Goal: Check status: Check status

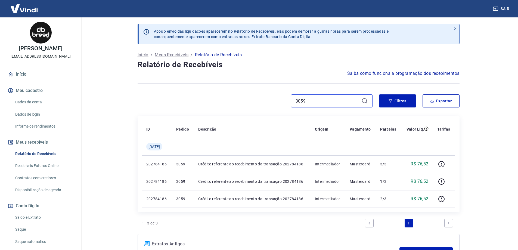
drag, startPoint x: 311, startPoint y: 102, endPoint x: 291, endPoint y: 101, distance: 20.4
click at [291, 101] on div "3059" at bounding box center [332, 100] width 82 height 13
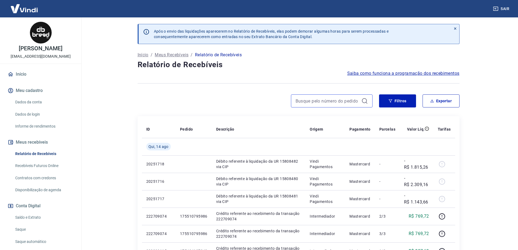
paste input "3347"
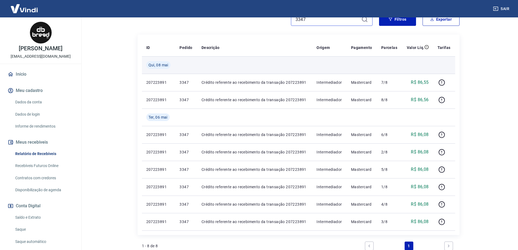
scroll to position [109, 0]
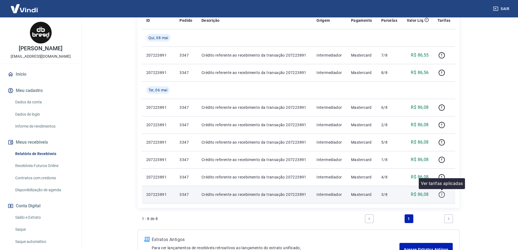
type input "3347"
click at [444, 194] on icon "button" at bounding box center [442, 194] width 7 height 7
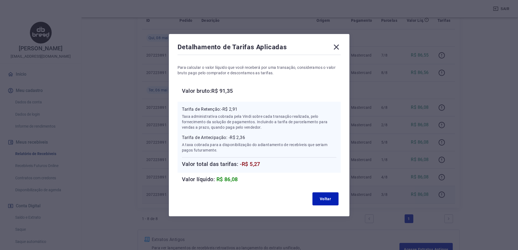
click at [341, 47] on icon at bounding box center [336, 47] width 9 height 9
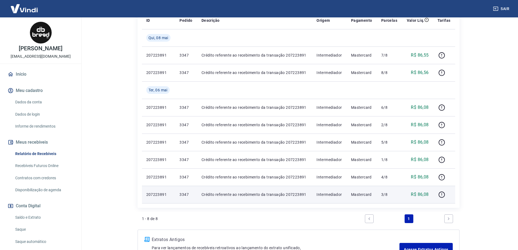
click at [470, 147] on div "Após o envio das liquidações aparecerem no Relatório de Recebíveis, elas podem …" at bounding box center [299, 89] width 348 height 361
click at [461, 147] on div "Após o envio das liquidações aparecerem no Relatório de Recebíveis, elas podem …" at bounding box center [298, 89] width 335 height 361
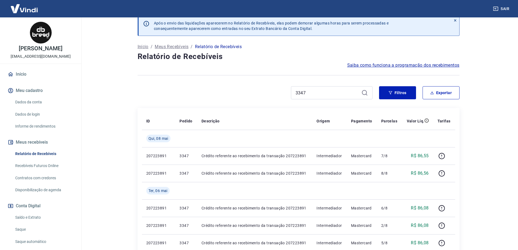
scroll to position [0, 0]
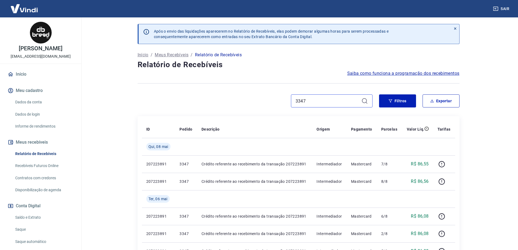
drag, startPoint x: 322, startPoint y: 103, endPoint x: 281, endPoint y: 102, distance: 41.4
click at [283, 102] on div "3347" at bounding box center [255, 100] width 235 height 13
paste input "1903"
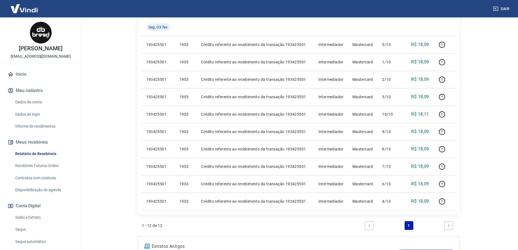
scroll to position [190, 0]
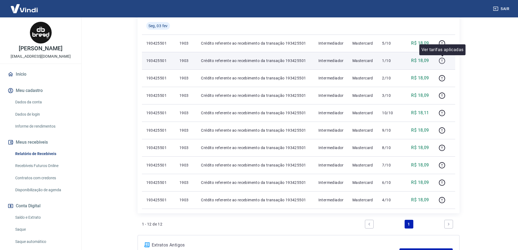
type input "1903"
click at [445, 60] on icon "button" at bounding box center [442, 60] width 7 height 7
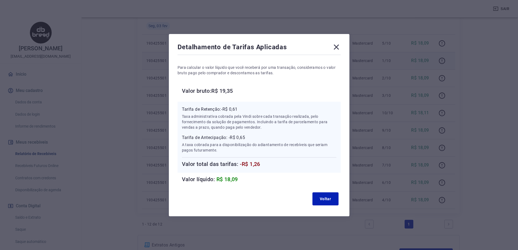
click at [338, 48] on icon at bounding box center [336, 47] width 9 height 9
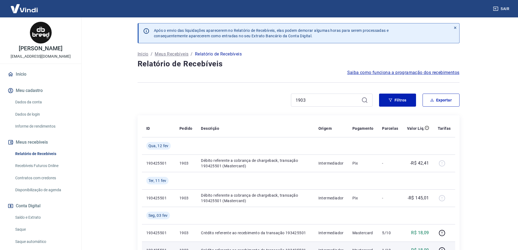
scroll to position [0, 0]
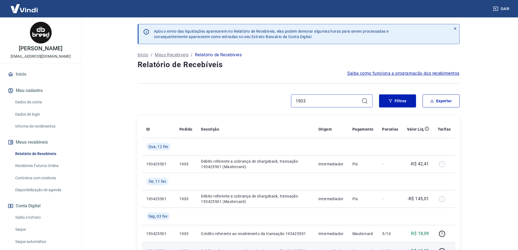
drag, startPoint x: 312, startPoint y: 100, endPoint x: 282, endPoint y: 103, distance: 29.8
click at [284, 102] on div "1903" at bounding box center [255, 100] width 235 height 13
paste input "2099"
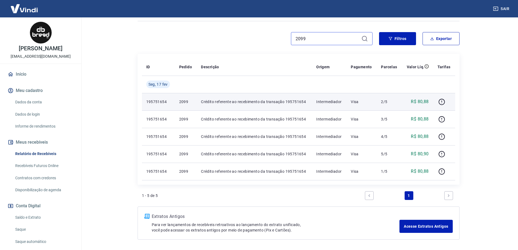
scroll to position [82, 0]
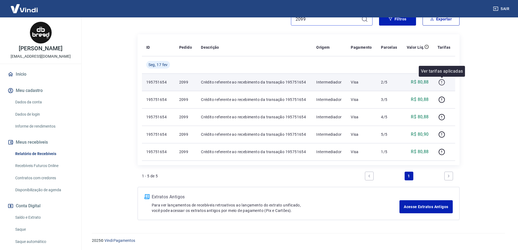
type input "2099"
click at [441, 83] on icon "button" at bounding box center [442, 82] width 7 height 7
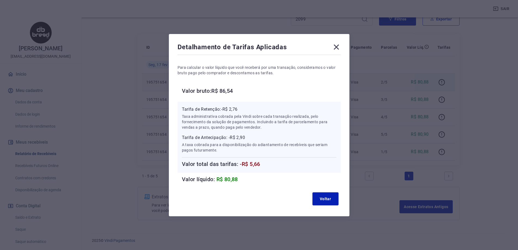
click at [339, 46] on icon at bounding box center [336, 46] width 5 height 5
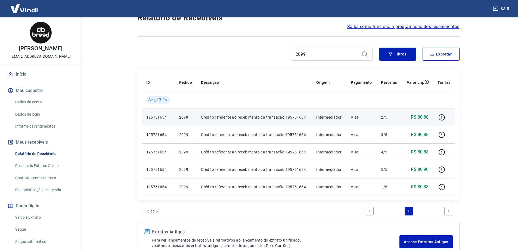
scroll to position [0, 0]
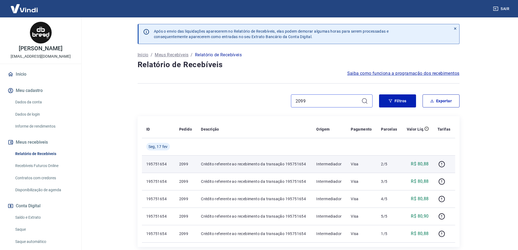
drag, startPoint x: 305, startPoint y: 101, endPoint x: 269, endPoint y: 106, distance: 36.8
click at [268, 106] on div "2099" at bounding box center [255, 100] width 235 height 13
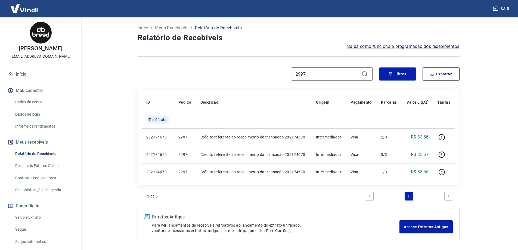
scroll to position [27, 0]
type input "2997"
drag, startPoint x: 308, startPoint y: 75, endPoint x: 294, endPoint y: 72, distance: 14.4
click at [284, 75] on div "2997" at bounding box center [255, 73] width 235 height 13
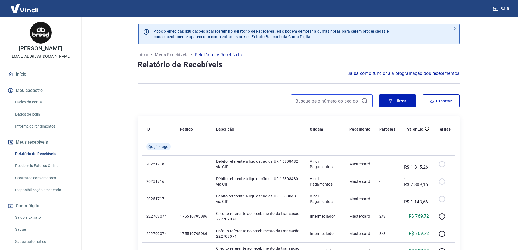
paste input "3091"
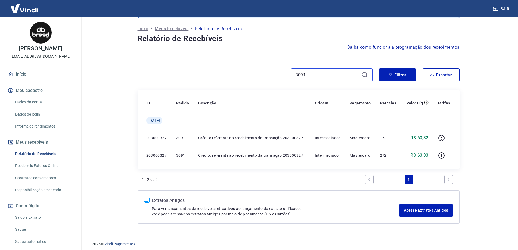
scroll to position [30, 0]
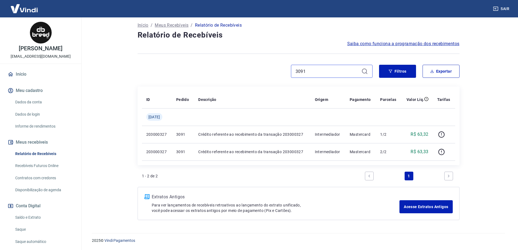
type input "3091"
drag, startPoint x: 312, startPoint y: 71, endPoint x: 273, endPoint y: 78, distance: 39.8
click at [273, 79] on div "3091 Filtros Exportar" at bounding box center [299, 73] width 322 height 17
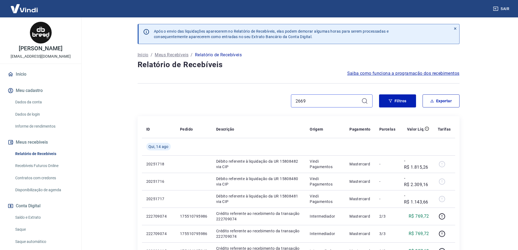
type input "2669"
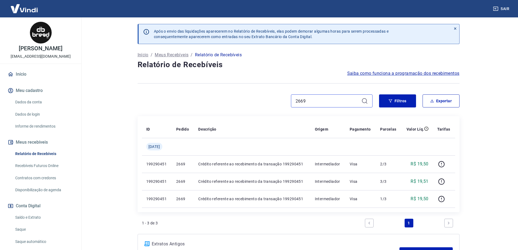
drag, startPoint x: 295, startPoint y: 101, endPoint x: 281, endPoint y: 101, distance: 13.9
click at [282, 101] on div "2669" at bounding box center [255, 100] width 235 height 13
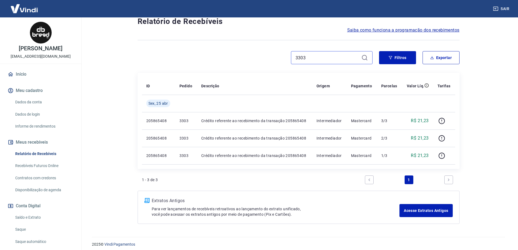
scroll to position [47, 0]
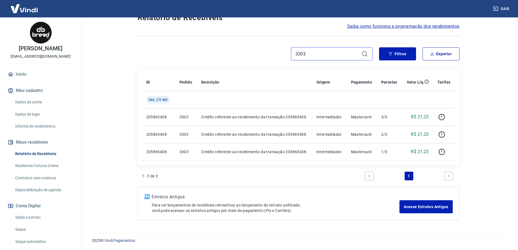
type input "3303"
drag, startPoint x: 302, startPoint y: 54, endPoint x: 276, endPoint y: 53, distance: 26.4
click at [276, 53] on div "3303" at bounding box center [255, 53] width 235 height 13
paste input "2845"
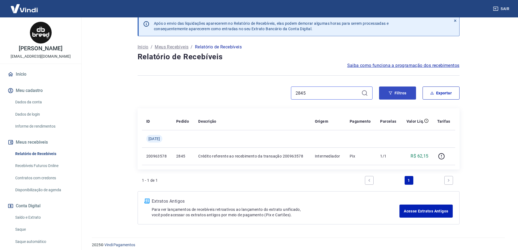
scroll to position [12, 0]
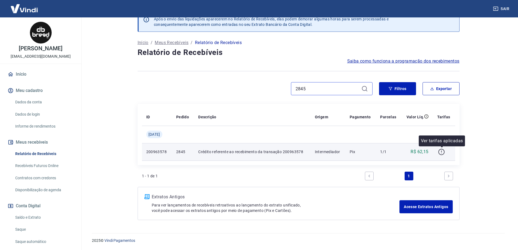
type input "2845"
click at [443, 149] on icon "button" at bounding box center [441, 152] width 7 height 7
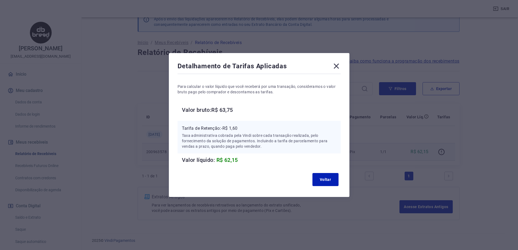
click at [338, 63] on icon at bounding box center [336, 66] width 9 height 9
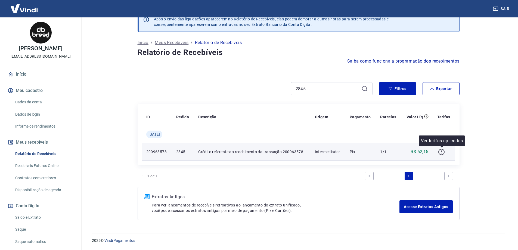
click at [444, 151] on icon "button" at bounding box center [441, 152] width 7 height 7
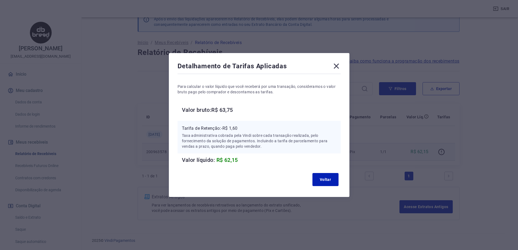
click at [339, 65] on icon at bounding box center [336, 66] width 5 height 5
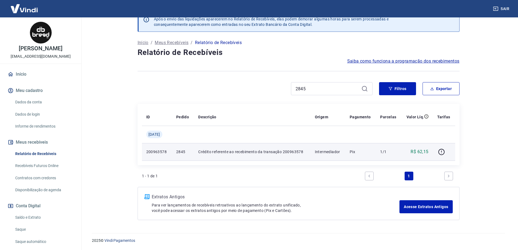
click at [447, 152] on div at bounding box center [445, 151] width 14 height 9
click at [445, 152] on icon "button" at bounding box center [441, 152] width 7 height 7
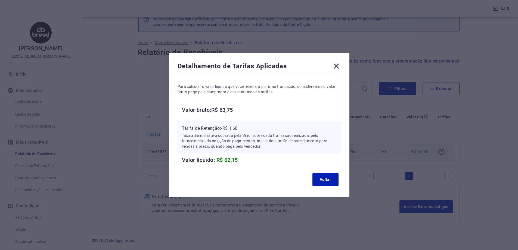
click at [336, 66] on icon at bounding box center [336, 66] width 9 height 9
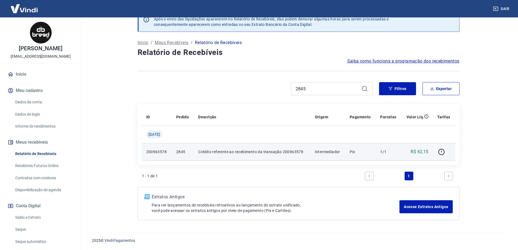
click at [267, 102] on div "Após o envio das liquidações aparecerem no Relatório de Recebíveis, elas podem …" at bounding box center [298, 115] width 335 height 221
drag, startPoint x: 294, startPoint y: 90, endPoint x: 280, endPoint y: 89, distance: 14.4
click at [280, 89] on div "2845" at bounding box center [255, 88] width 235 height 13
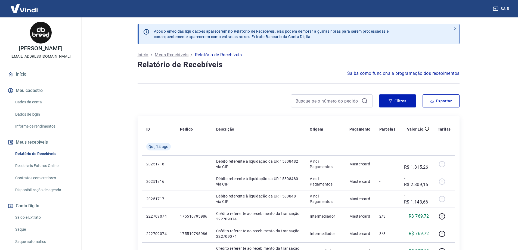
drag, startPoint x: 324, startPoint y: 91, endPoint x: 311, endPoint y: 102, distance: 17.0
click at [311, 103] on input at bounding box center [328, 101] width 64 height 8
paste input "3479"
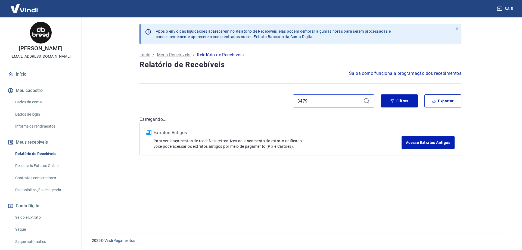
type input "3479"
click at [273, 95] on div "3479" at bounding box center [257, 100] width 235 height 13
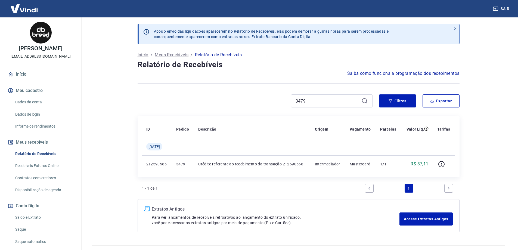
scroll to position [12, 0]
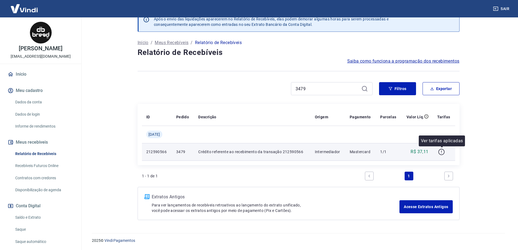
click at [443, 152] on icon "button" at bounding box center [441, 152] width 7 height 7
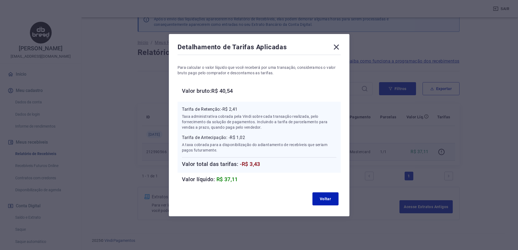
drag, startPoint x: 418, startPoint y: 144, endPoint x: 305, endPoint y: 112, distance: 117.3
drag, startPoint x: 305, startPoint y: 112, endPoint x: 325, endPoint y: 93, distance: 27.5
click at [325, 93] on h6 "Valor bruto: R$ 40,54" at bounding box center [261, 91] width 159 height 9
click at [339, 45] on icon at bounding box center [336, 47] width 9 height 9
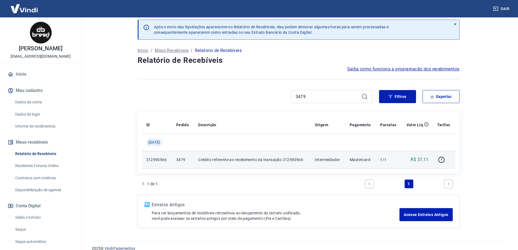
scroll to position [0, 0]
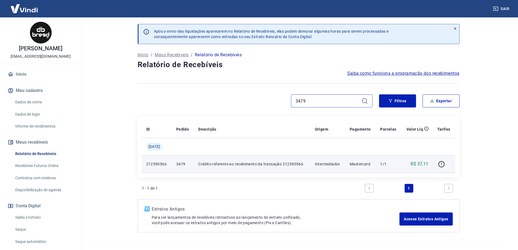
drag, startPoint x: 315, startPoint y: 100, endPoint x: 276, endPoint y: 100, distance: 38.9
click at [277, 100] on div "3479" at bounding box center [255, 100] width 235 height 13
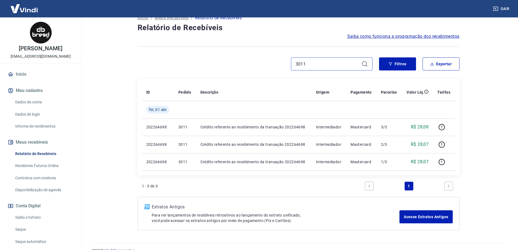
scroll to position [47, 0]
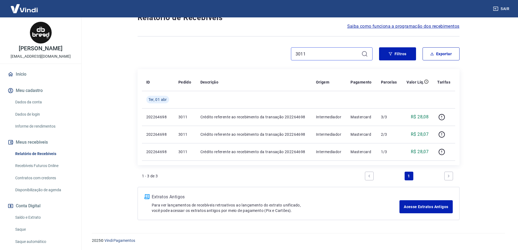
type input "3011"
drag, startPoint x: 310, startPoint y: 55, endPoint x: 273, endPoint y: 55, distance: 37.0
click at [273, 55] on div "3011" at bounding box center [255, 53] width 235 height 13
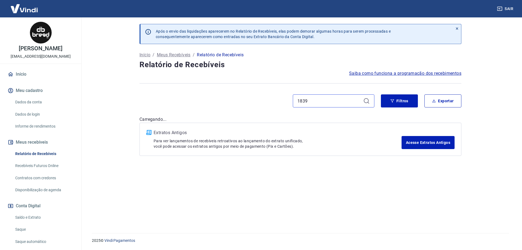
type input "1839"
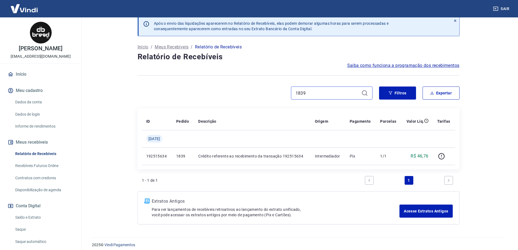
scroll to position [12, 0]
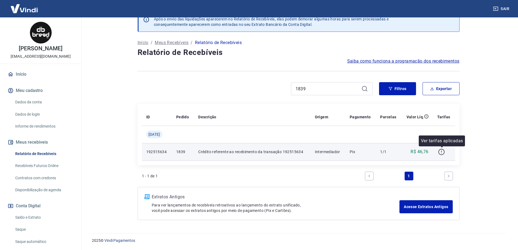
click at [443, 152] on icon "button" at bounding box center [441, 152] width 7 height 7
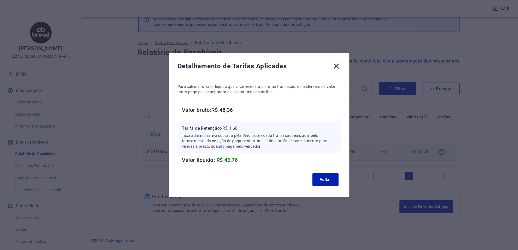
click at [335, 65] on icon at bounding box center [336, 66] width 9 height 9
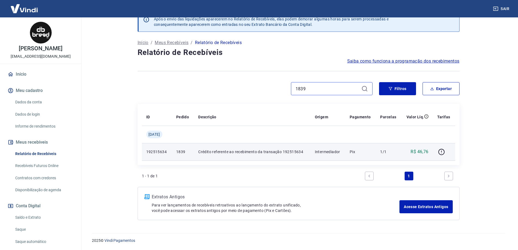
drag, startPoint x: 319, startPoint y: 88, endPoint x: 276, endPoint y: 88, distance: 43.5
click at [276, 88] on div "1839" at bounding box center [255, 88] width 235 height 13
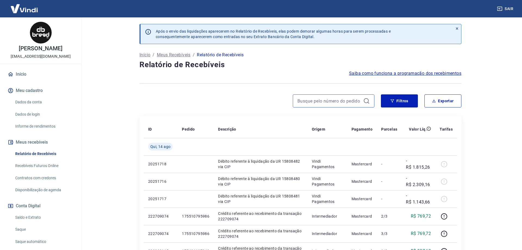
type input "2573"
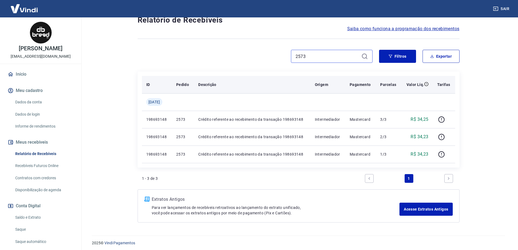
scroll to position [47, 0]
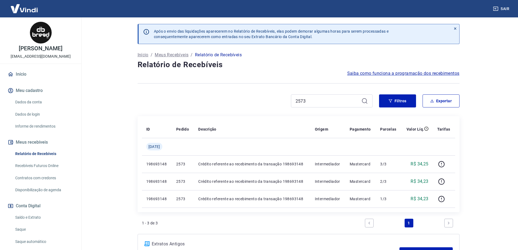
scroll to position [47, 0]
click at [305, 85] on div at bounding box center [299, 83] width 322 height 13
click at [306, 88] on div at bounding box center [299, 83] width 322 height 13
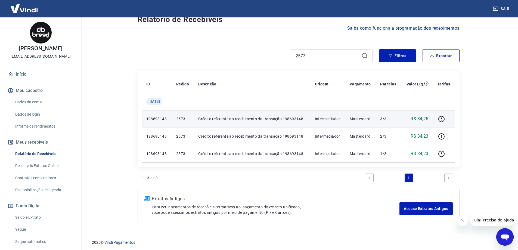
scroll to position [47, 0]
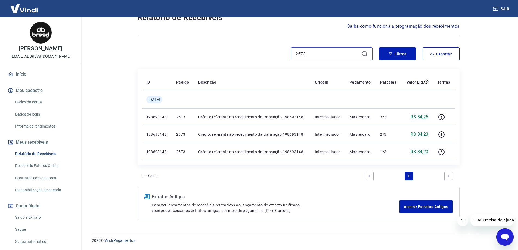
drag, startPoint x: 310, startPoint y: 53, endPoint x: 290, endPoint y: 52, distance: 19.6
click at [291, 52] on div "2573" at bounding box center [332, 53] width 82 height 13
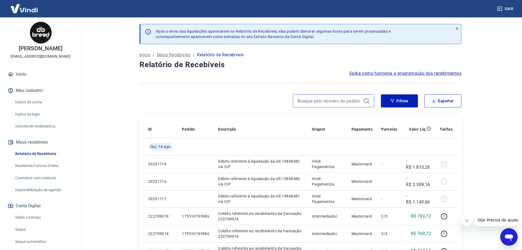
drag, startPoint x: 307, startPoint y: 53, endPoint x: 304, endPoint y: 99, distance: 46.6
click at [304, 99] on input at bounding box center [330, 101] width 64 height 8
paste input "2833"
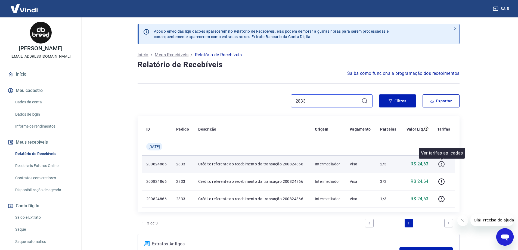
type input "2833"
click at [442, 164] on icon "button" at bounding box center [441, 164] width 7 height 7
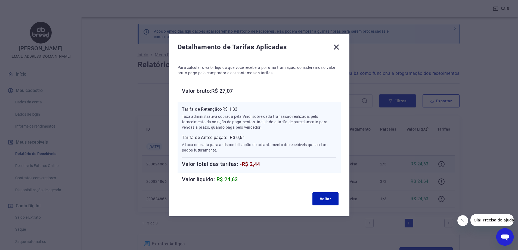
click at [337, 45] on icon at bounding box center [336, 46] width 5 height 5
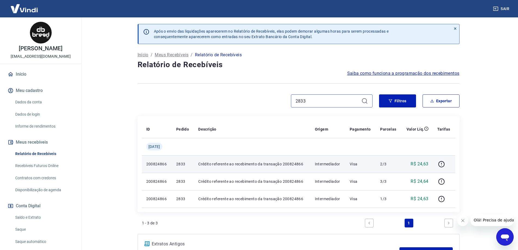
drag, startPoint x: 296, startPoint y: 100, endPoint x: 271, endPoint y: 100, distance: 24.8
click at [272, 100] on div "2833" at bounding box center [255, 100] width 235 height 13
paste input "3213"
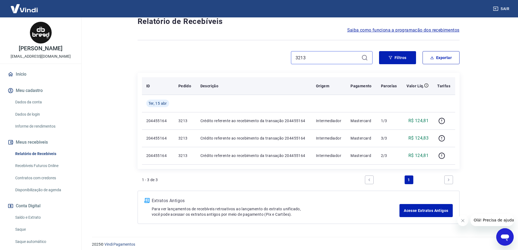
scroll to position [47, 0]
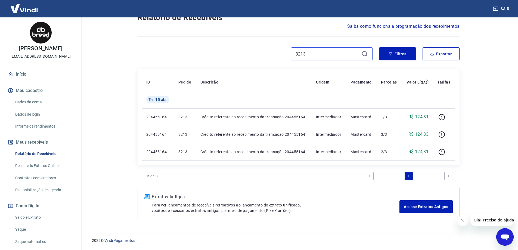
type input "3213"
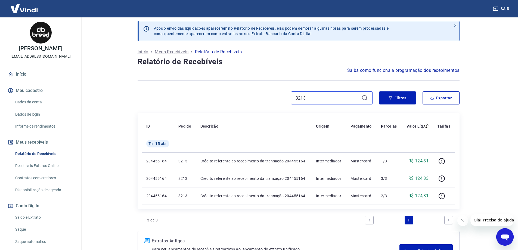
scroll to position [0, 0]
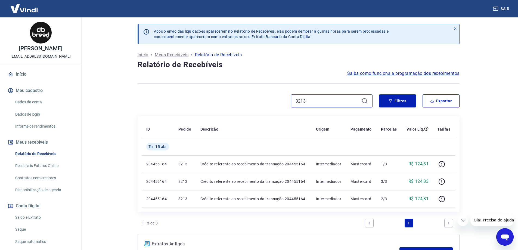
drag, startPoint x: 321, startPoint y: 99, endPoint x: 266, endPoint y: 102, distance: 54.7
click at [273, 102] on div "3213" at bounding box center [255, 100] width 235 height 13
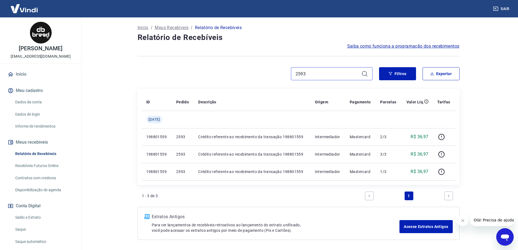
type input "2593"
drag, startPoint x: 316, startPoint y: 73, endPoint x: 275, endPoint y: 73, distance: 40.8
click at [278, 73] on div "2593" at bounding box center [255, 73] width 235 height 13
paste input "3135"
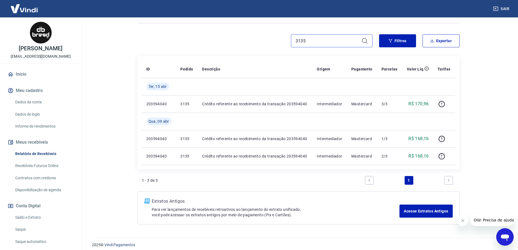
scroll to position [64, 0]
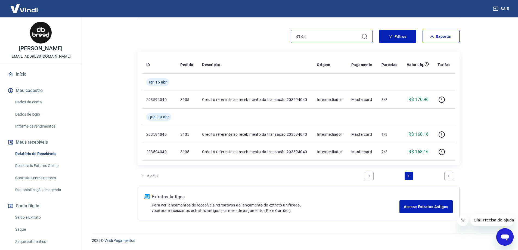
type input "3135"
drag, startPoint x: 319, startPoint y: 38, endPoint x: 283, endPoint y: 37, distance: 36.5
click at [283, 37] on div "3135" at bounding box center [255, 36] width 235 height 13
paste input "3175"
type input "3175"
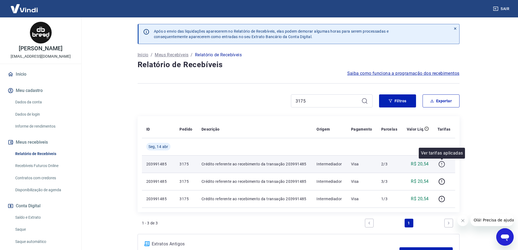
click at [442, 163] on icon "button" at bounding box center [442, 164] width 1 height 2
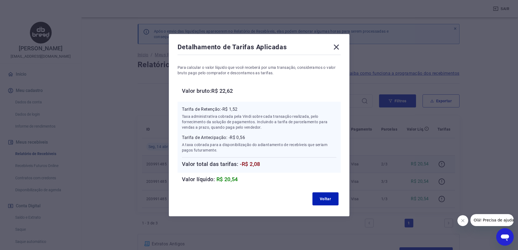
click at [337, 49] on icon at bounding box center [336, 47] width 9 height 9
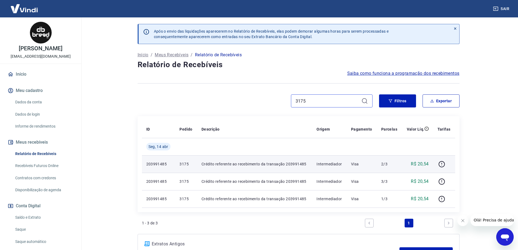
drag, startPoint x: 311, startPoint y: 101, endPoint x: 274, endPoint y: 101, distance: 36.5
click at [275, 101] on div "3175" at bounding box center [255, 100] width 235 height 13
paste input "3487"
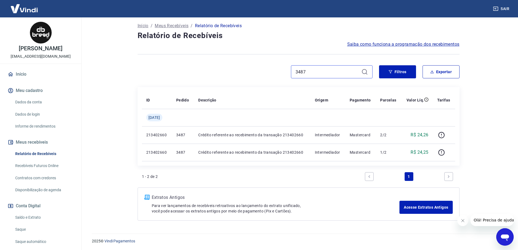
scroll to position [30, 0]
type input "3487"
click at [477, 120] on main "Após o envio das liquidações aparecerem no Relatório de Recebíveis, elas podem …" at bounding box center [298, 104] width 439 height 233
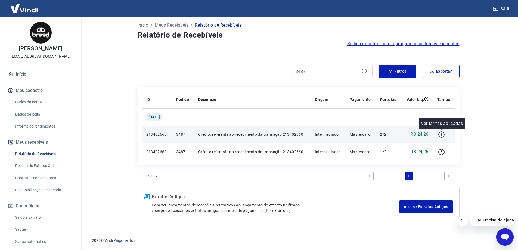
click at [440, 136] on icon "button" at bounding box center [441, 134] width 7 height 7
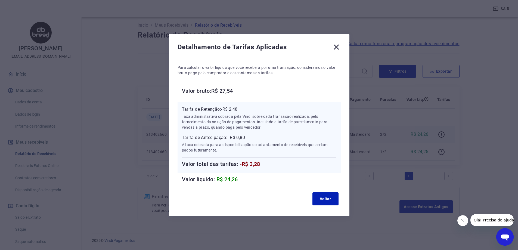
click at [339, 47] on icon at bounding box center [336, 46] width 5 height 5
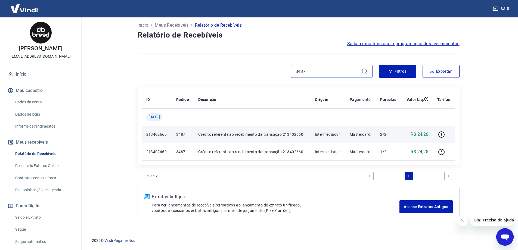
drag, startPoint x: 318, startPoint y: 72, endPoint x: 284, endPoint y: 69, distance: 34.2
click at [276, 71] on div "3487" at bounding box center [255, 71] width 235 height 13
paste input "3199"
type input "3199"
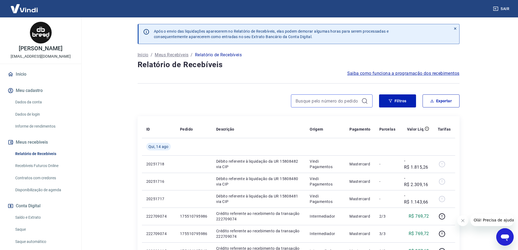
paste input "3199"
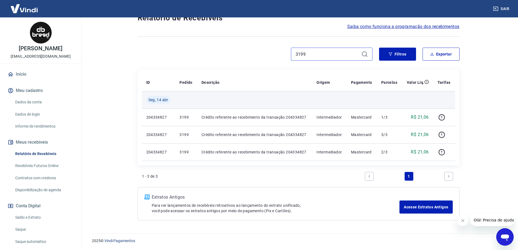
scroll to position [47, 0]
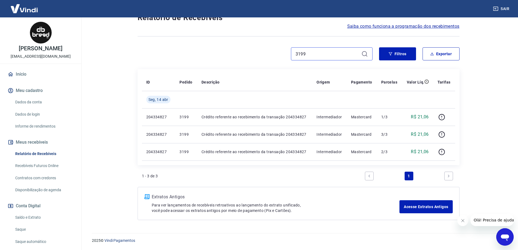
type input "3199"
drag, startPoint x: 317, startPoint y: 53, endPoint x: 270, endPoint y: 53, distance: 46.5
click at [272, 53] on div "3199" at bounding box center [255, 53] width 235 height 13
paste input "2929"
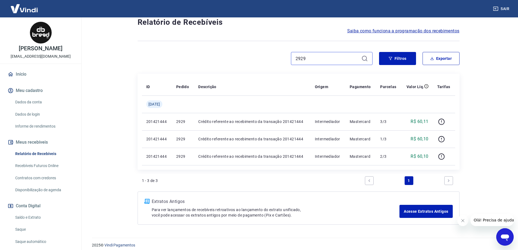
scroll to position [47, 0]
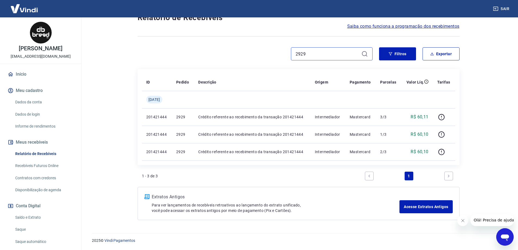
type input "2929"
